Goal: Navigation & Orientation: Find specific page/section

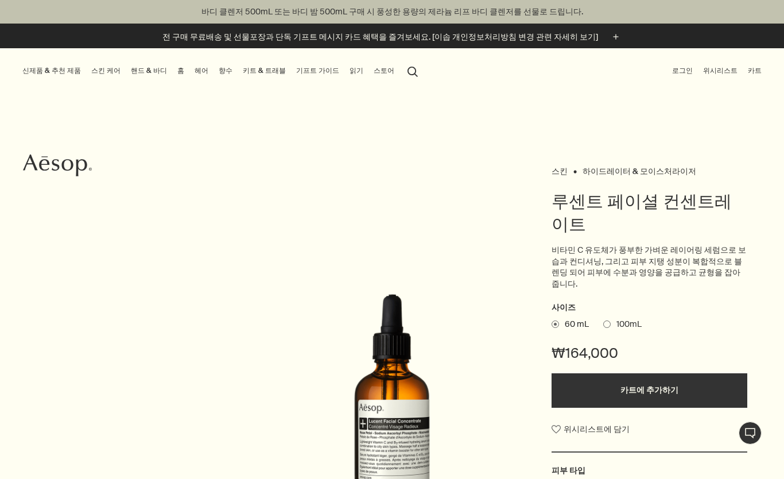
click at [97, 67] on link "스킨 케어" at bounding box center [106, 71] width 34 height 14
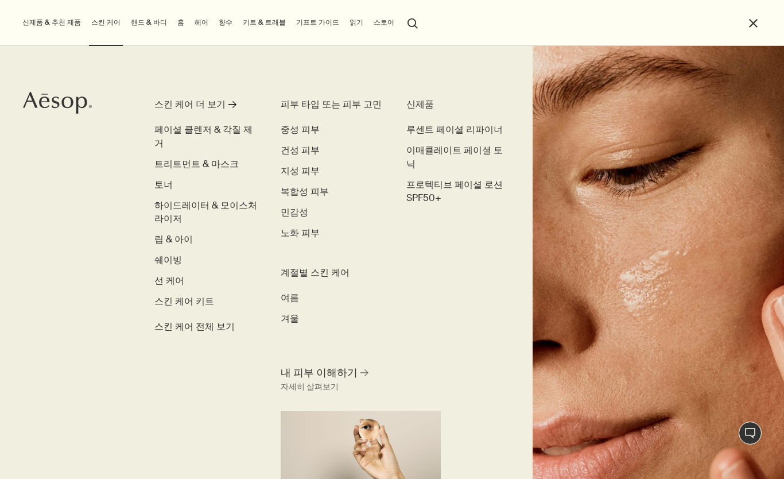
click at [171, 158] on span "트리트먼트 & 마스크" at bounding box center [196, 164] width 84 height 12
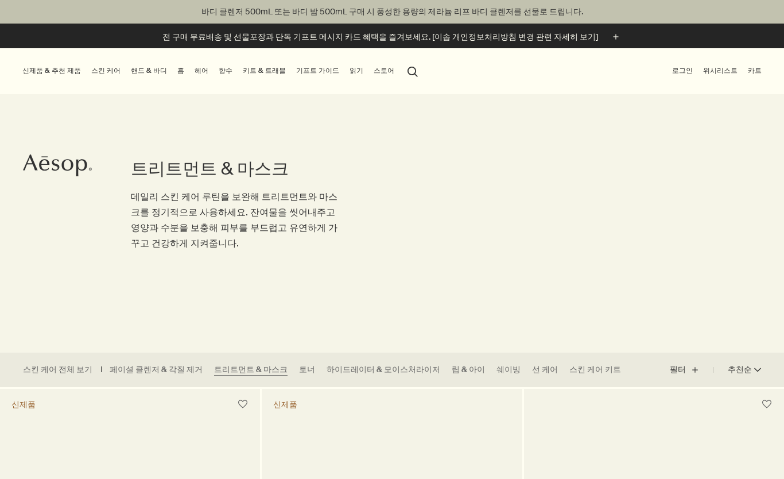
click at [99, 72] on link "스킨 케어" at bounding box center [106, 71] width 34 height 14
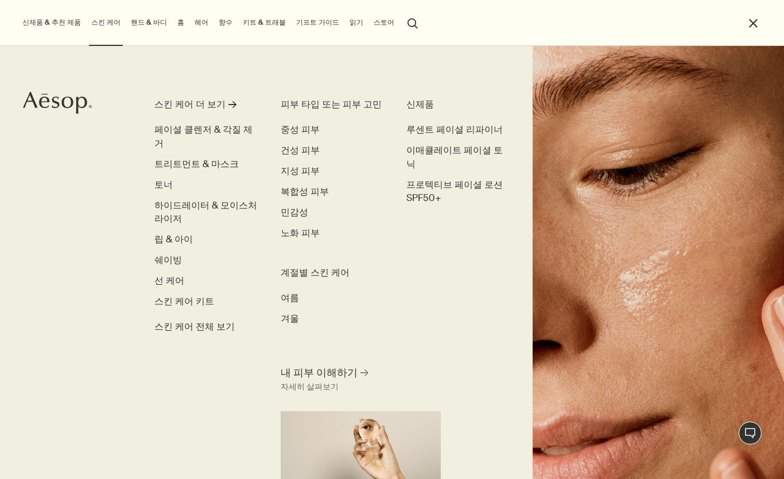
click at [174, 123] on span "페이셜 클렌저 & 각질 제거" at bounding box center [203, 136] width 98 height 26
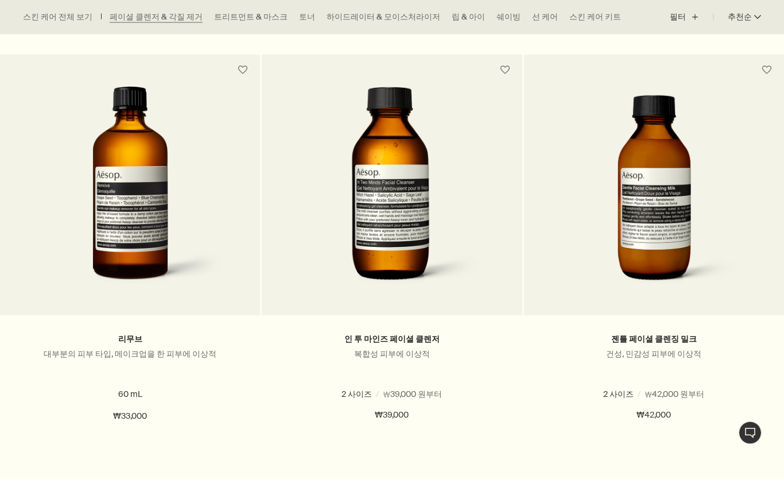
scroll to position [1176, 0]
click at [662, 392] on span at bounding box center [663, 393] width 7 height 7
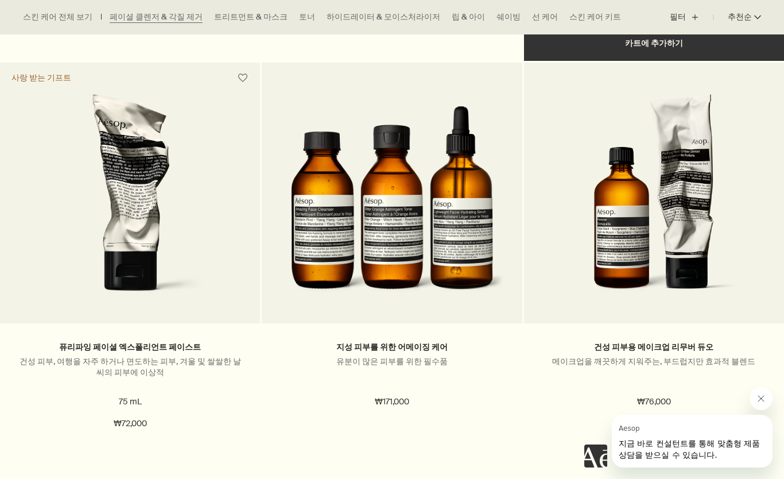
scroll to position [1618, 0]
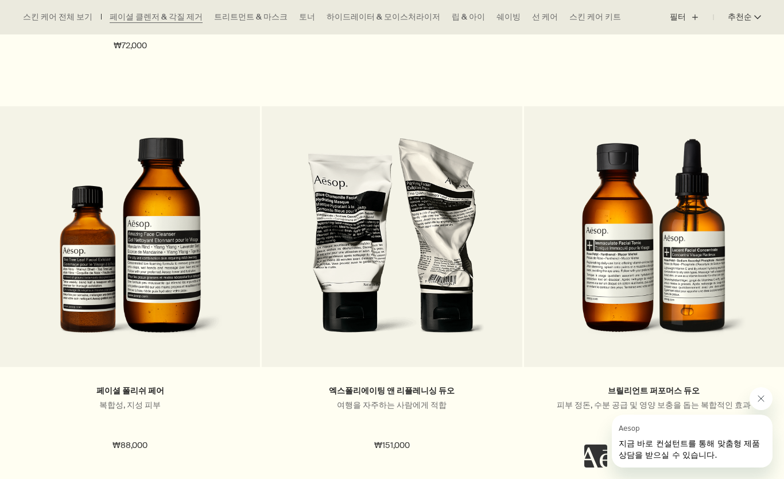
click at [214, 13] on link "트리트먼트 & 마스크" at bounding box center [251, 16] width 74 height 11
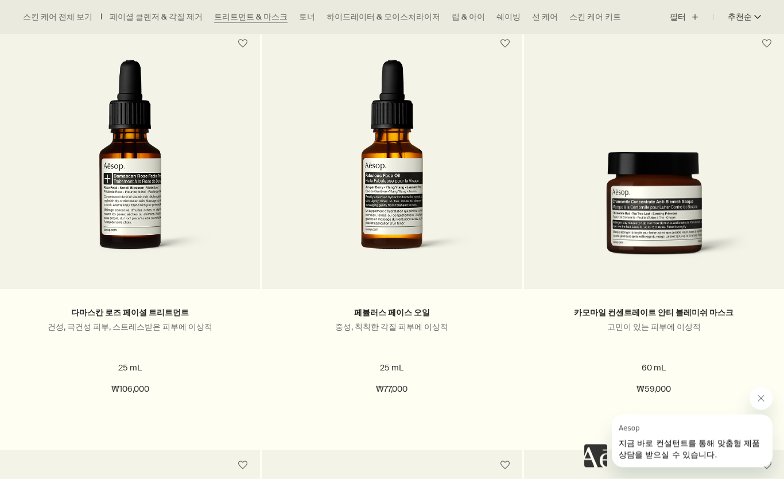
scroll to position [782, 0]
click at [299, 11] on link "토너" at bounding box center [307, 16] width 16 height 11
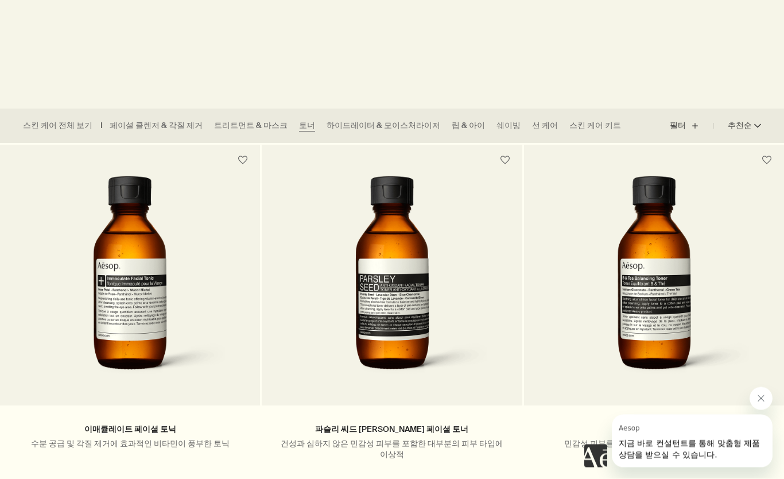
scroll to position [244, 0]
click at [324, 118] on ul "스킨 케어 전체 보기 페이셜 클렌저 & 각질 제거 트리트먼트 & 마스크 토너 하이드레이터 & 모이스처라이저 립 & 아이 쉐이빙 선 케어 스킨 …" at bounding box center [325, 126] width 650 height 34
click at [330, 127] on link "하이드레이터 & 모이스처라이저" at bounding box center [384, 125] width 114 height 11
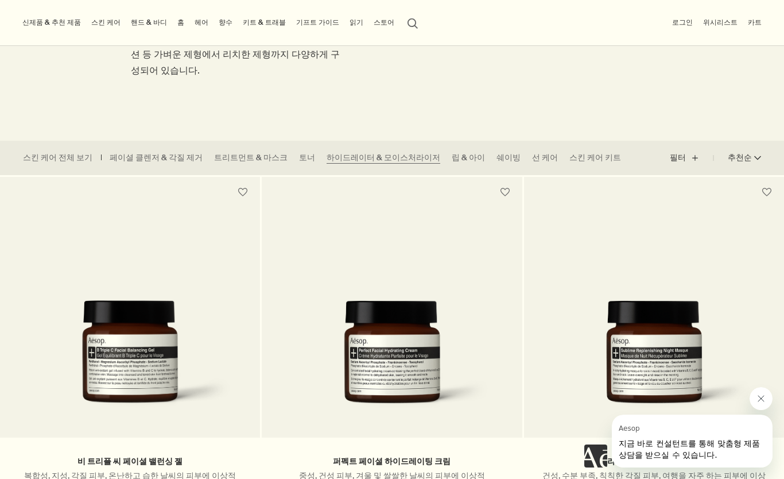
scroll to position [210, 0]
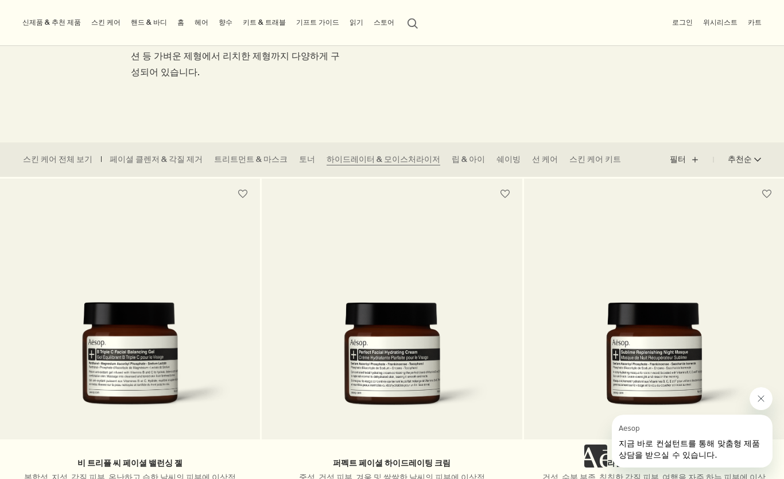
click at [142, 25] on link "핸드 & 바디" at bounding box center [149, 23] width 41 height 14
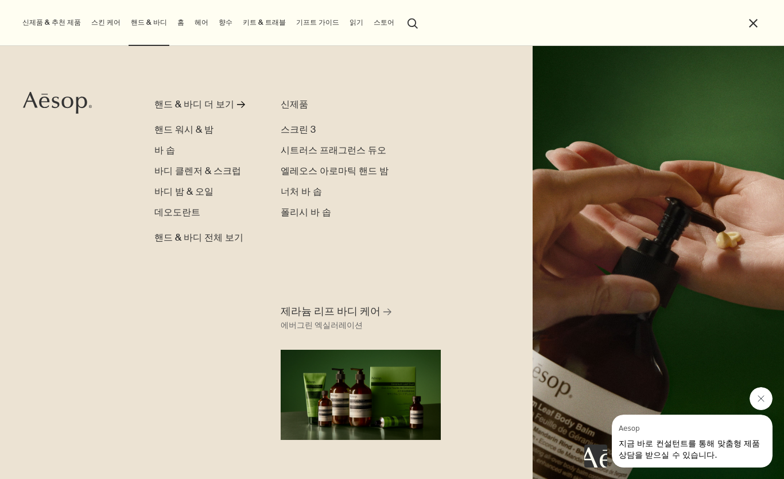
click at [184, 189] on span "바디 밤 & 오일" at bounding box center [183, 191] width 59 height 12
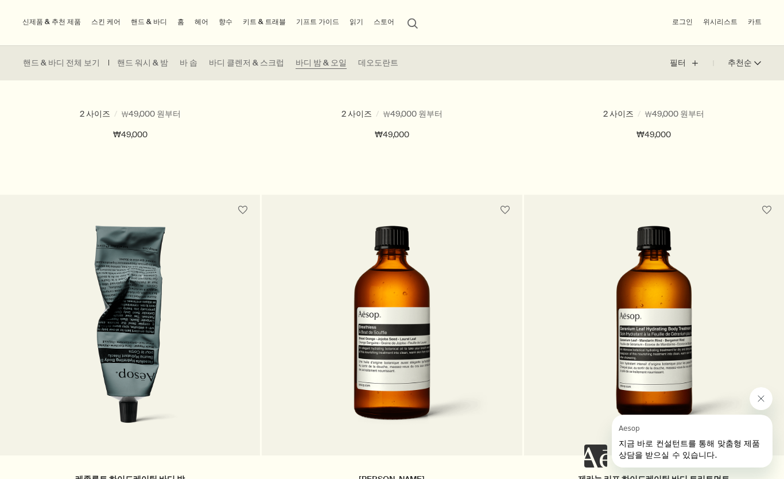
scroll to position [609, 0]
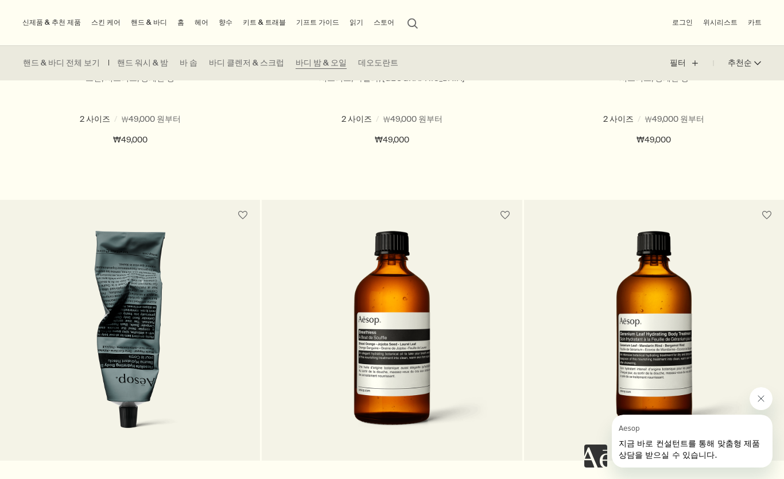
click at [180, 64] on link "바 솝" at bounding box center [189, 62] width 18 height 11
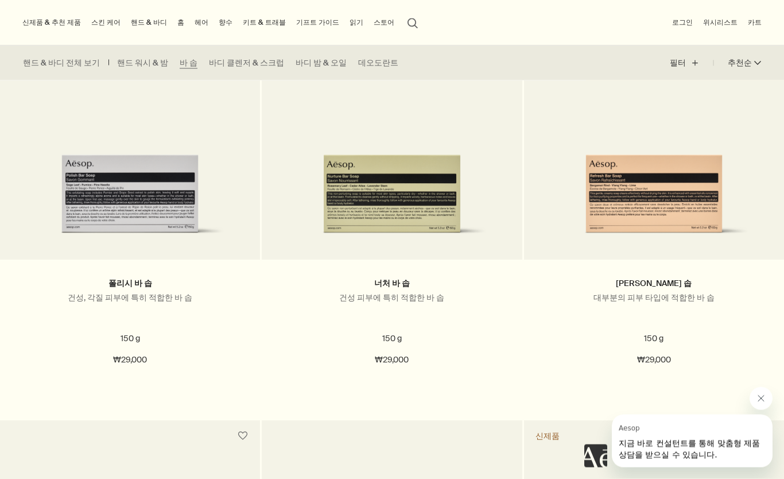
scroll to position [390, 0]
click at [175, 24] on link "홈" at bounding box center [180, 23] width 11 height 14
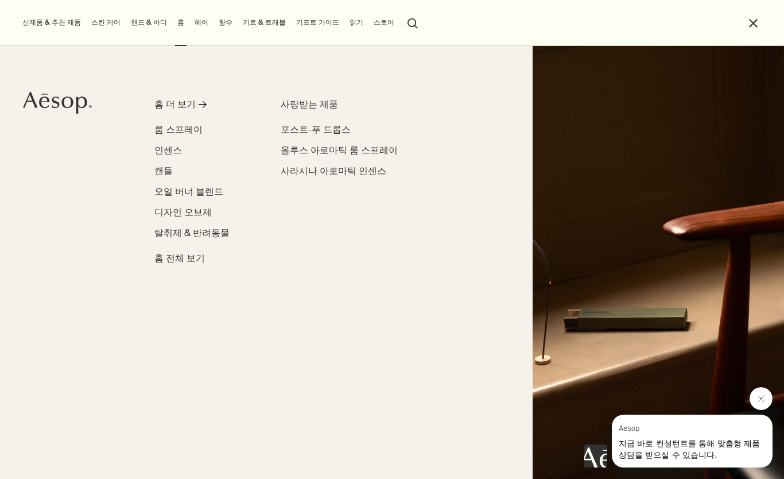
click at [164, 151] on span "인센스" at bounding box center [168, 150] width 28 height 12
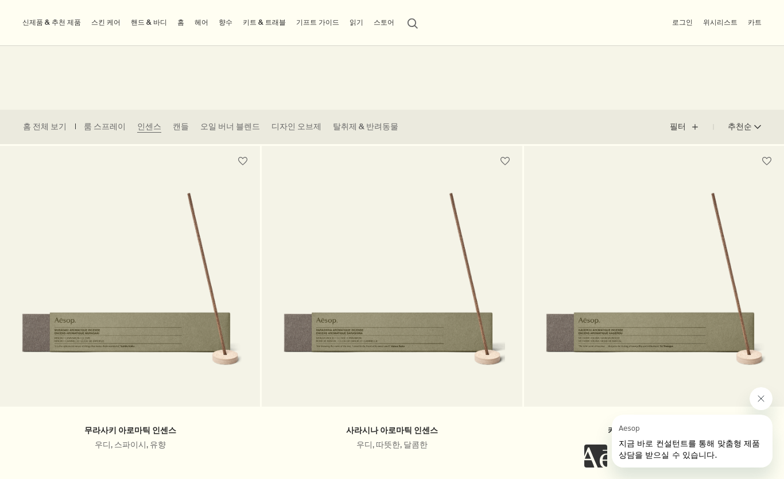
scroll to position [242, 0]
click at [754, 396] on button "关闭来自 Aesop 的消息" at bounding box center [761, 397] width 23 height 23
